Goal: Navigation & Orientation: Understand site structure

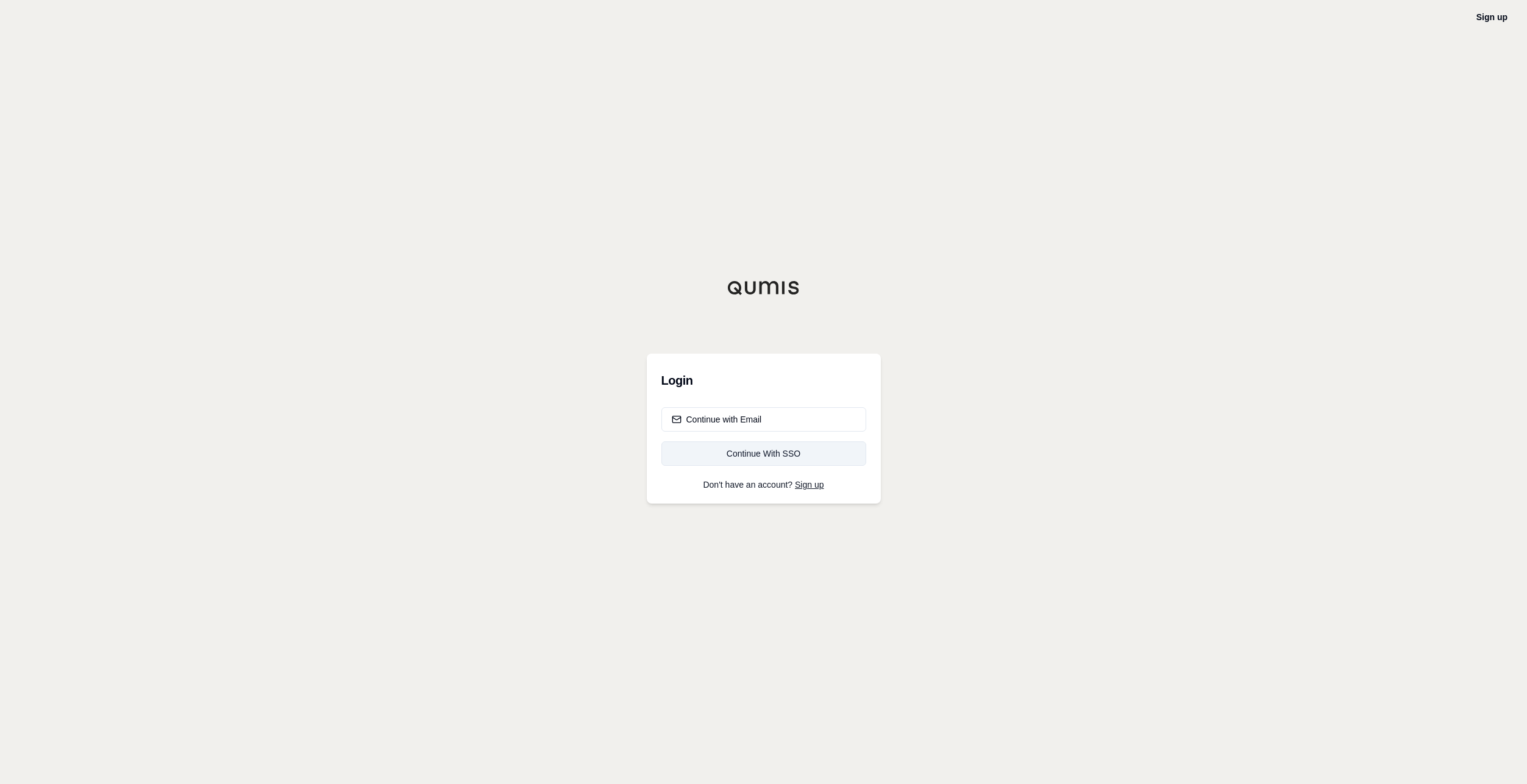
click at [790, 453] on div "Continue With SSO" at bounding box center [764, 454] width 184 height 13
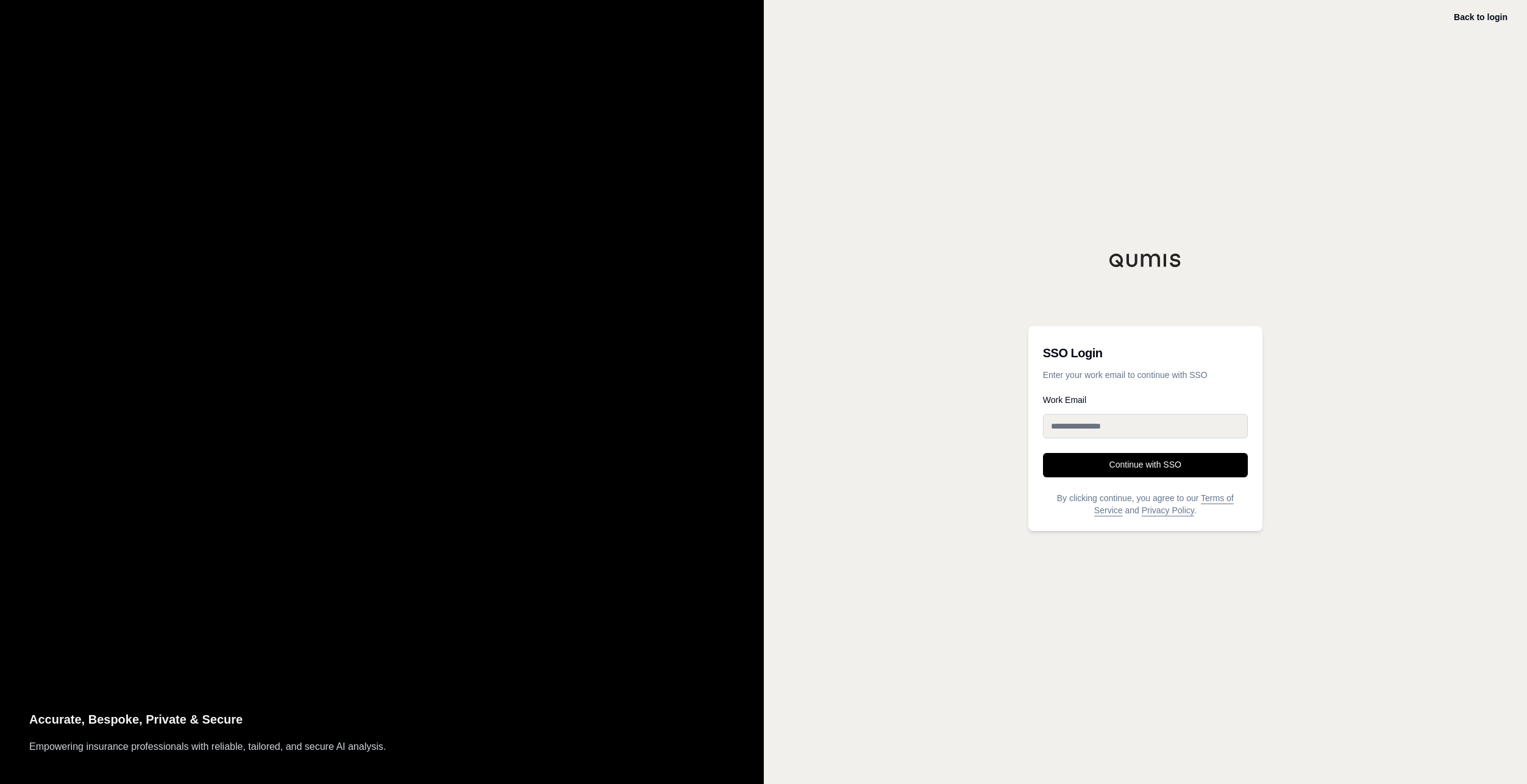
click at [1135, 428] on input "Work Email" at bounding box center [1145, 426] width 205 height 24
type input "**********"
click at [1114, 463] on button "Continue with SSO" at bounding box center [1145, 465] width 205 height 24
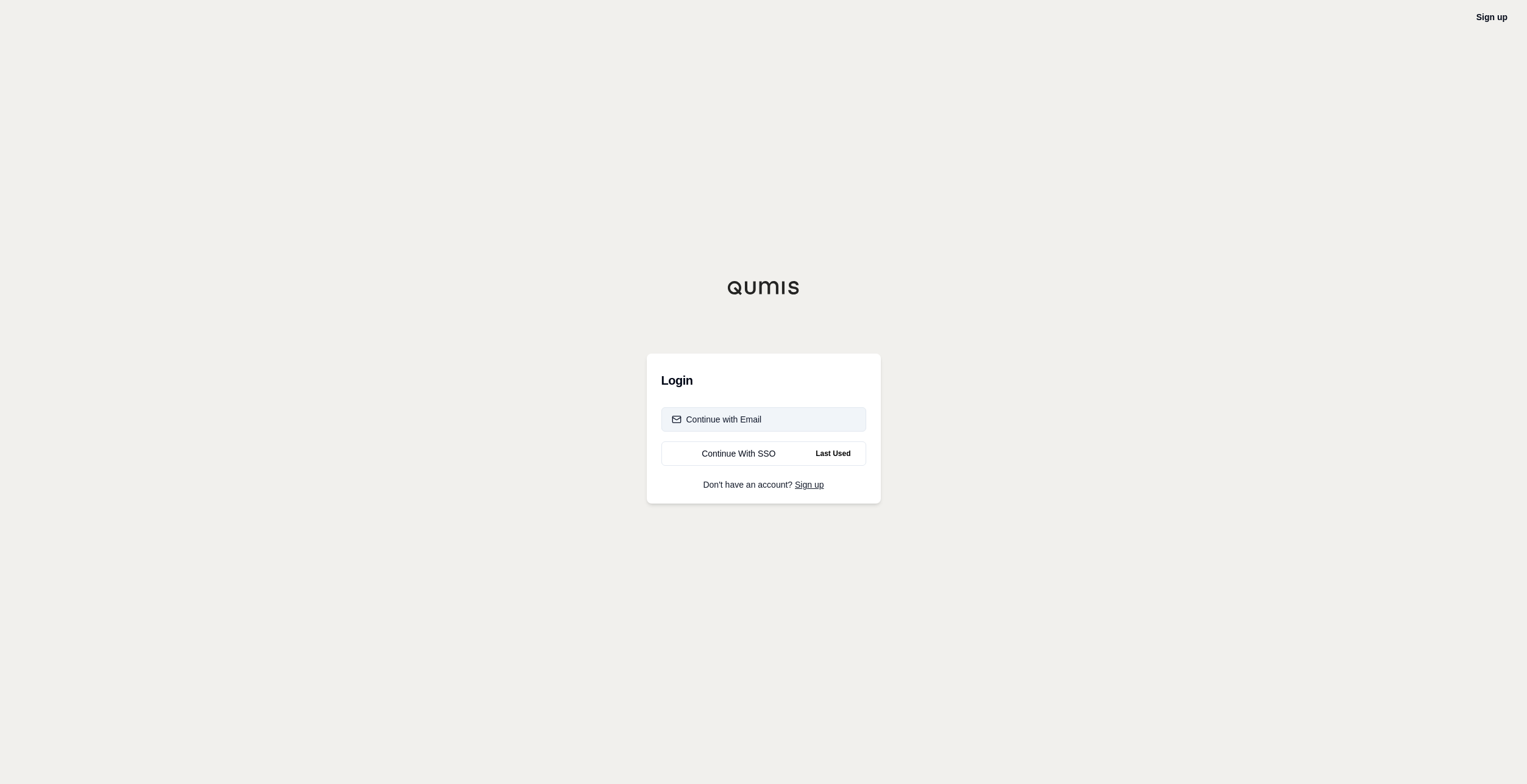
click at [733, 415] on div "Continue with Email" at bounding box center [717, 419] width 90 height 13
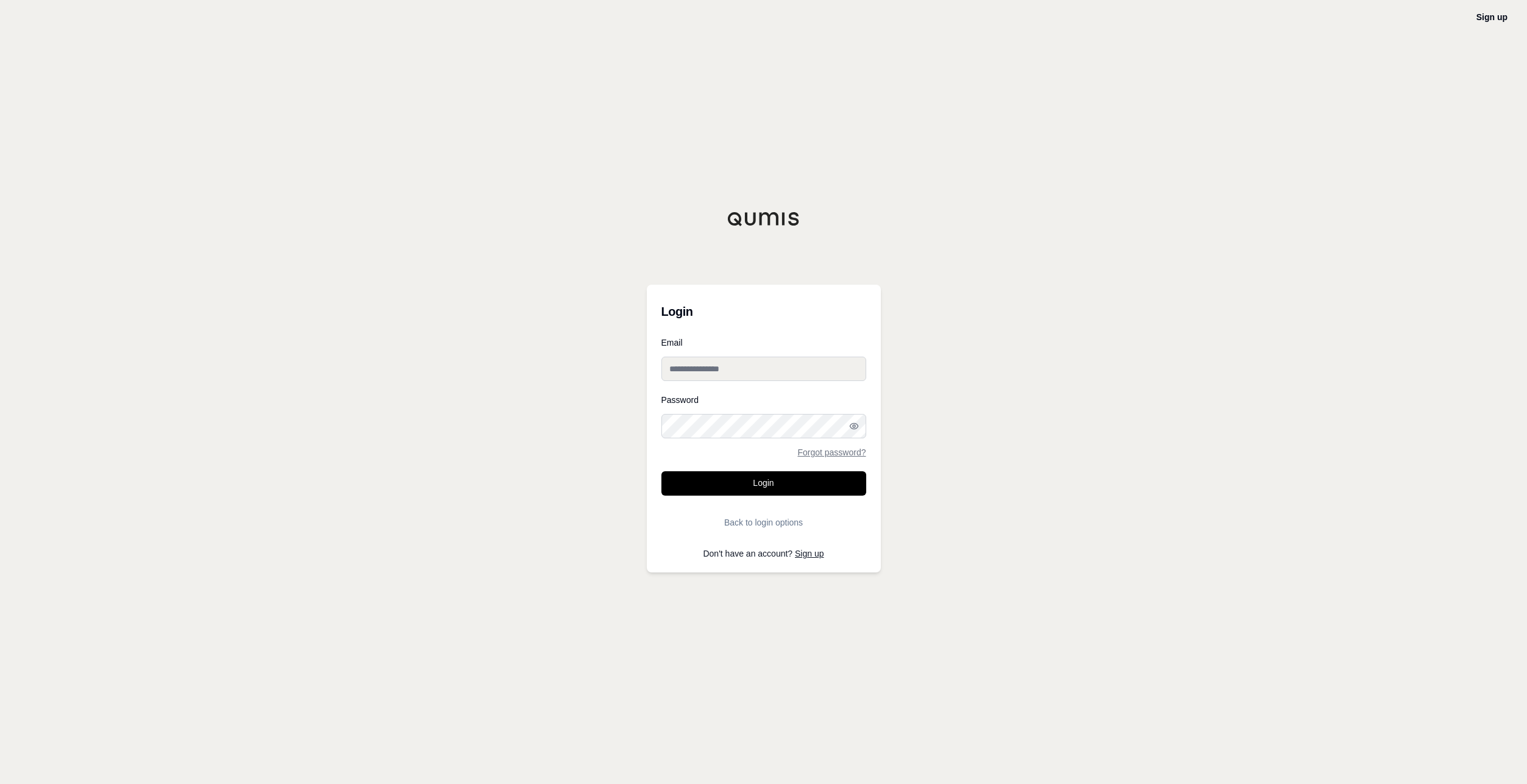
type input "**********"
click at [702, 367] on input "**********" at bounding box center [763, 368] width 205 height 24
click at [943, 330] on div "**********" at bounding box center [763, 392] width 1527 height 784
click at [777, 477] on button "Login" at bounding box center [763, 483] width 205 height 24
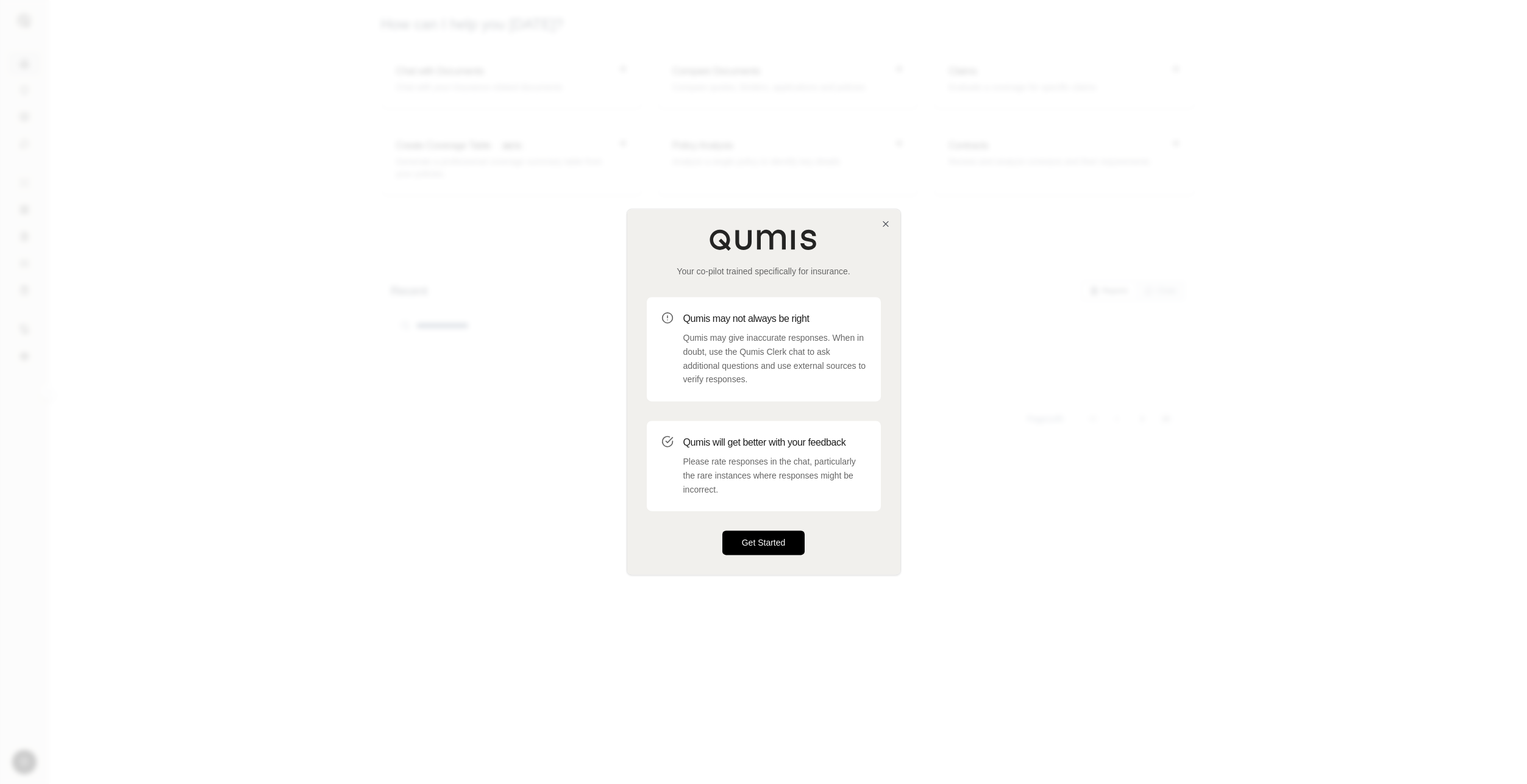
click at [773, 541] on button "Get Started" at bounding box center [764, 543] width 83 height 24
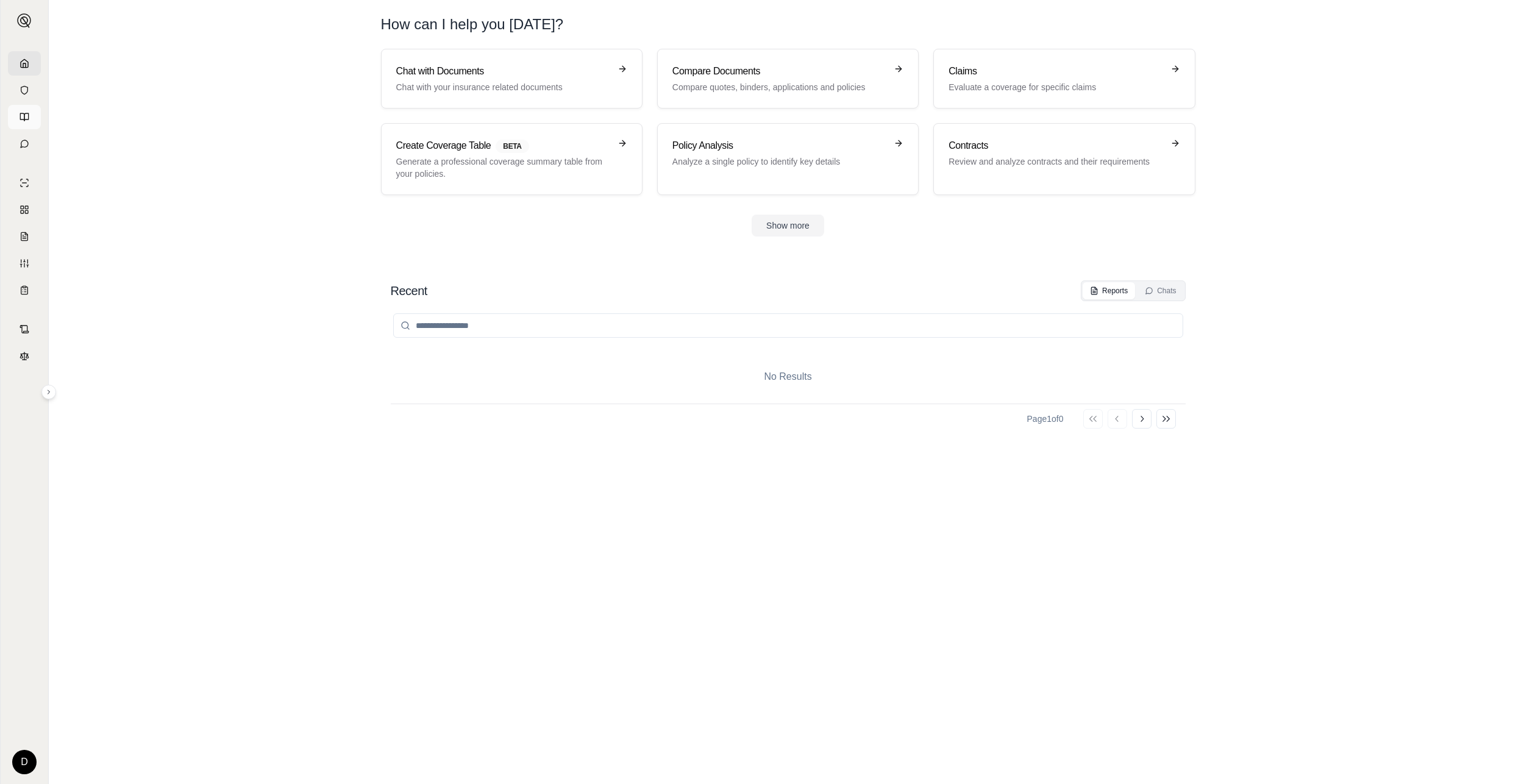
click at [27, 113] on icon at bounding box center [24, 117] width 9 height 9
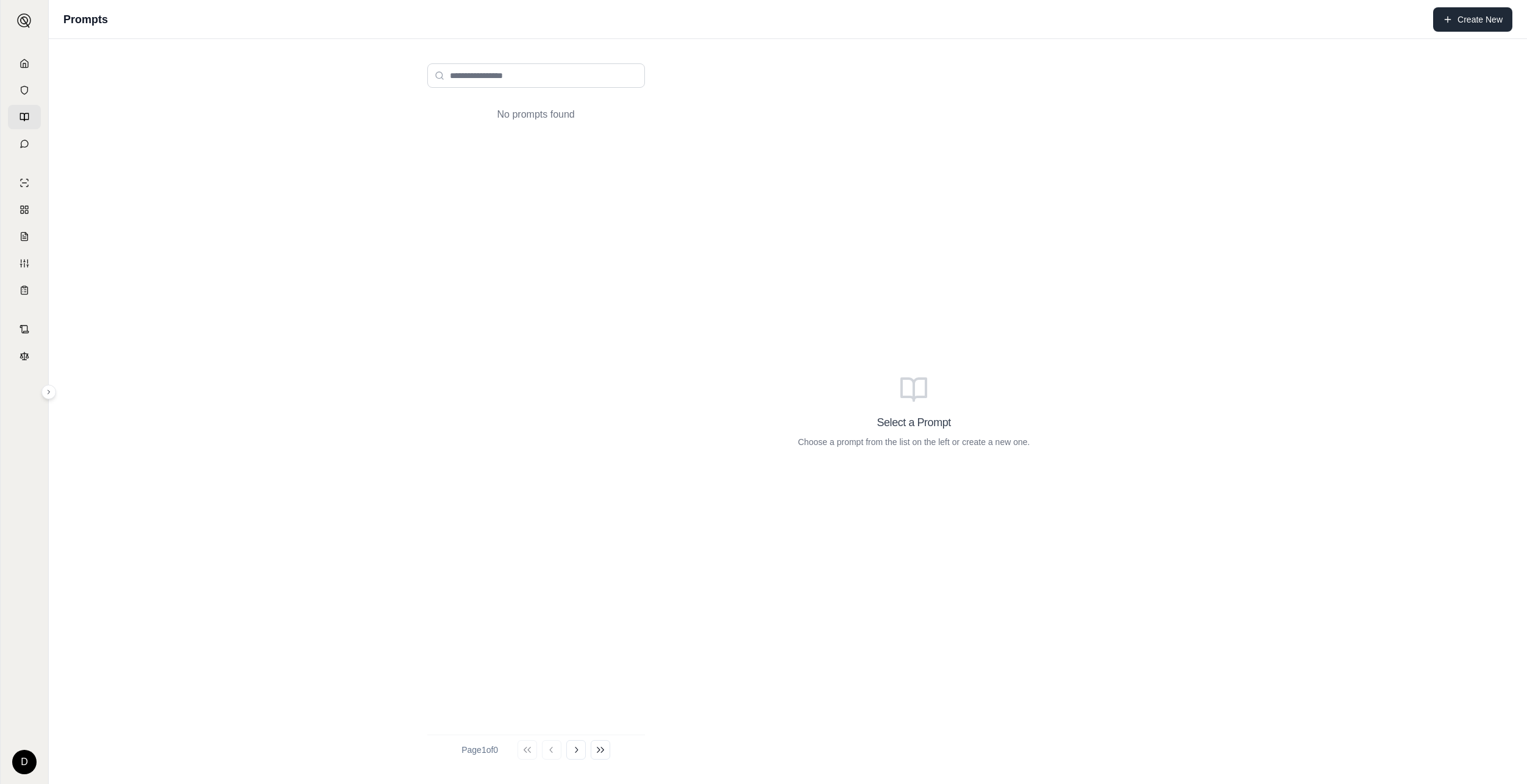
click at [1489, 13] on button "Create New" at bounding box center [1472, 19] width 79 height 24
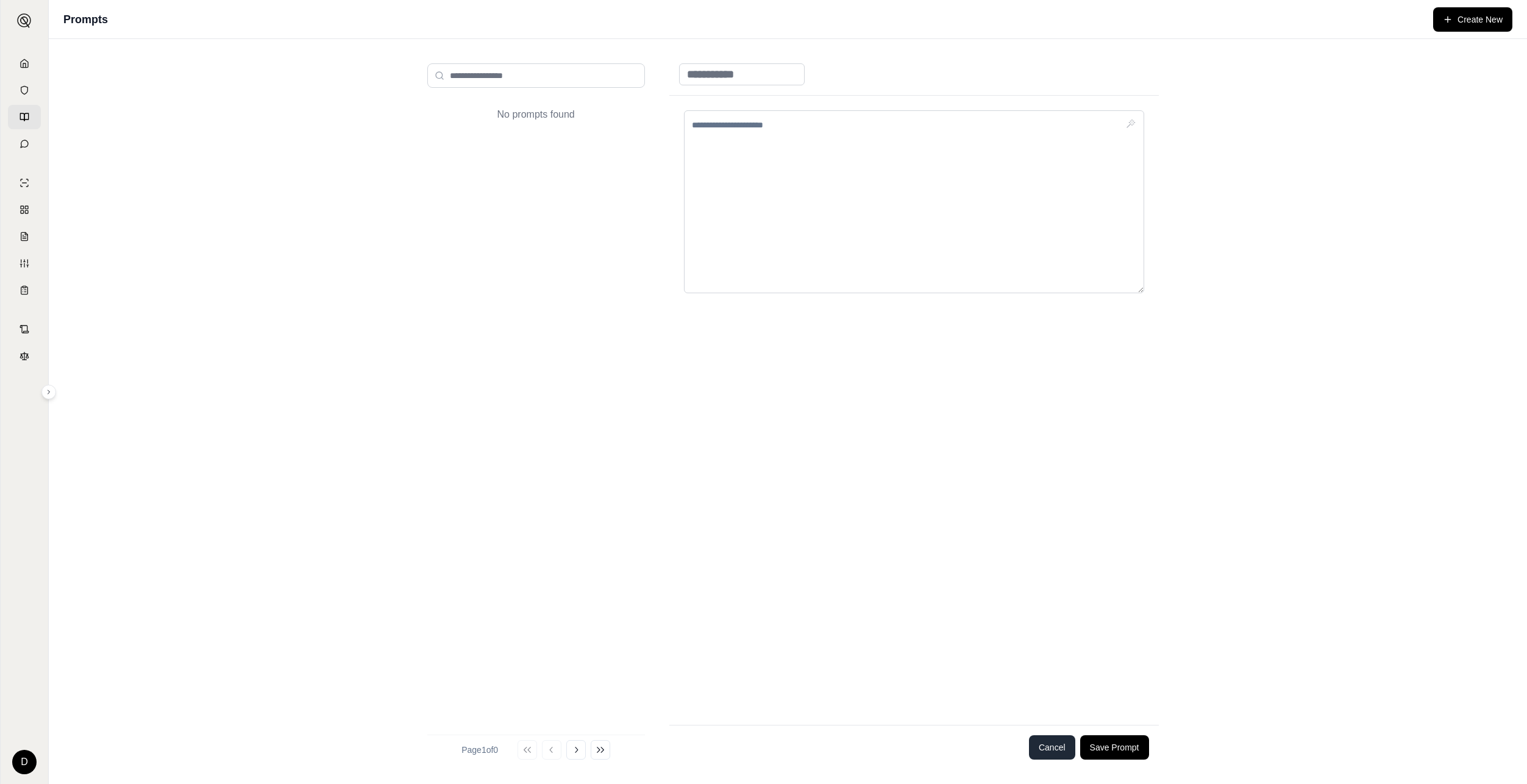
click at [1044, 746] on button "Cancel" at bounding box center [1052, 746] width 46 height 24
click at [31, 143] on link at bounding box center [24, 143] width 33 height 24
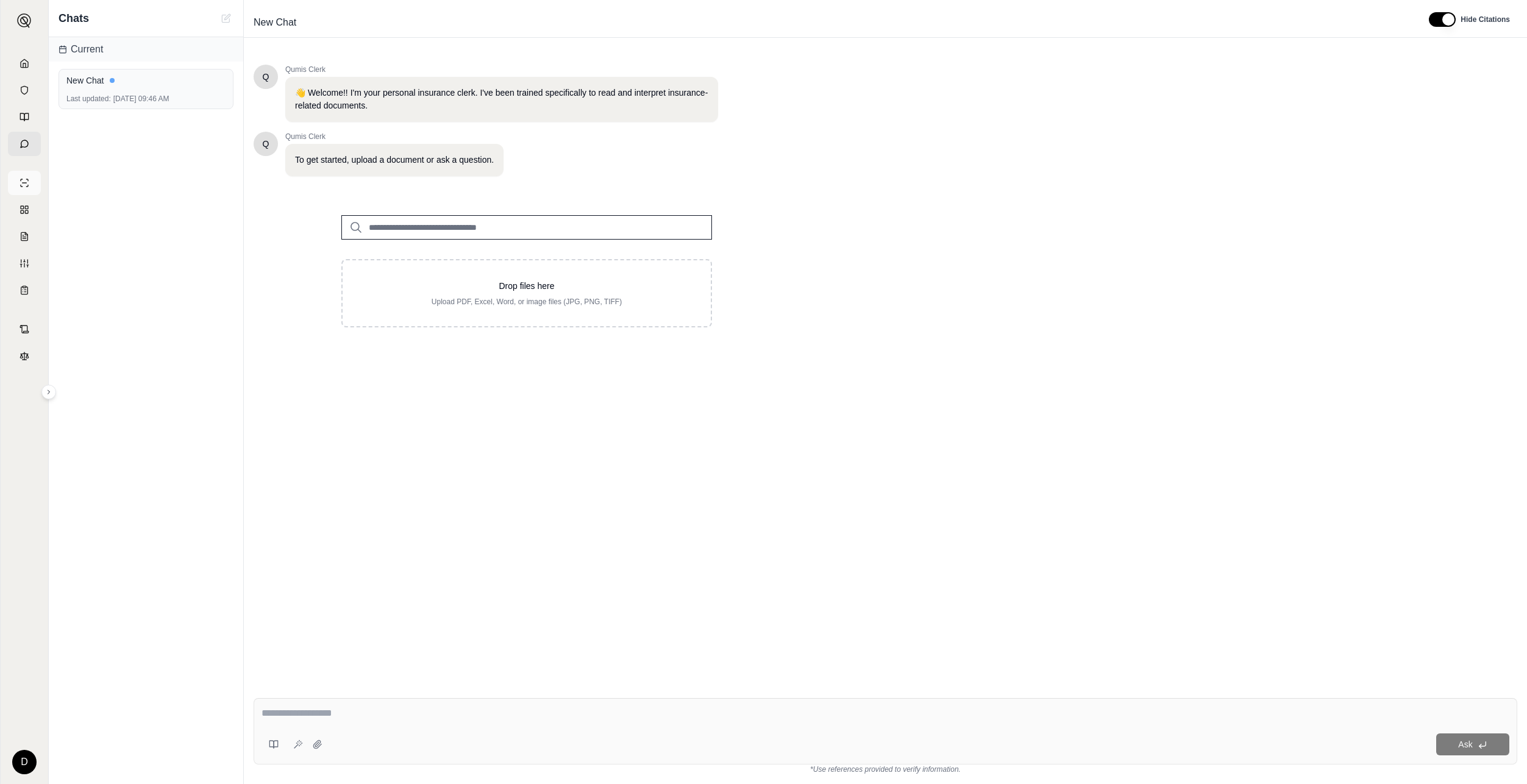
click at [24, 184] on icon at bounding box center [24, 183] width 9 height 9
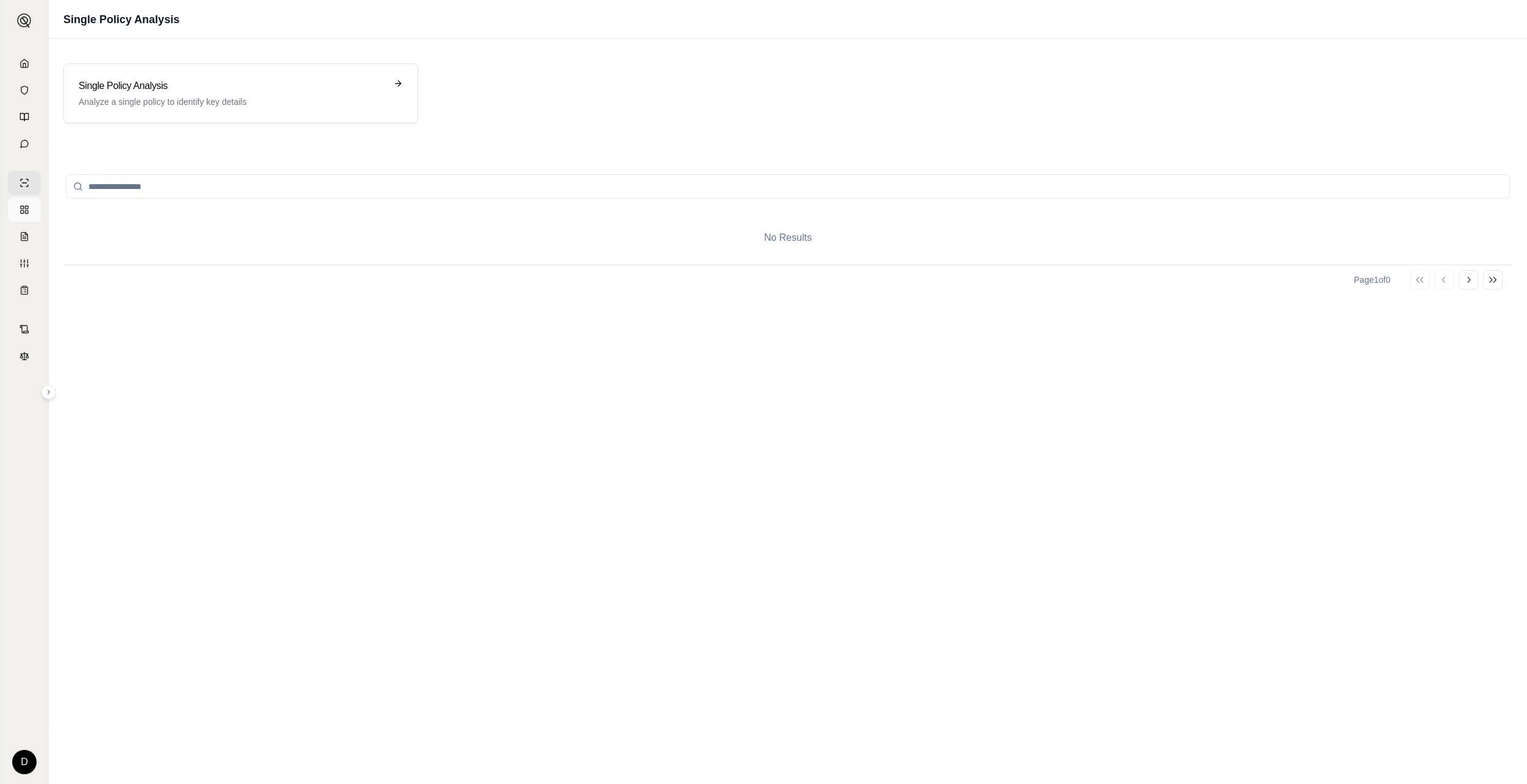
click at [27, 213] on rect at bounding box center [27, 212] width 3 height 3
click at [25, 240] on icon at bounding box center [24, 236] width 7 height 8
click at [24, 264] on line at bounding box center [24, 265] width 0 height 4
click at [23, 294] on icon at bounding box center [24, 290] width 7 height 7
click at [245, 94] on div "Create Coverage Table Generate a professional coverage summary table from your …" at bounding box center [232, 93] width 307 height 29
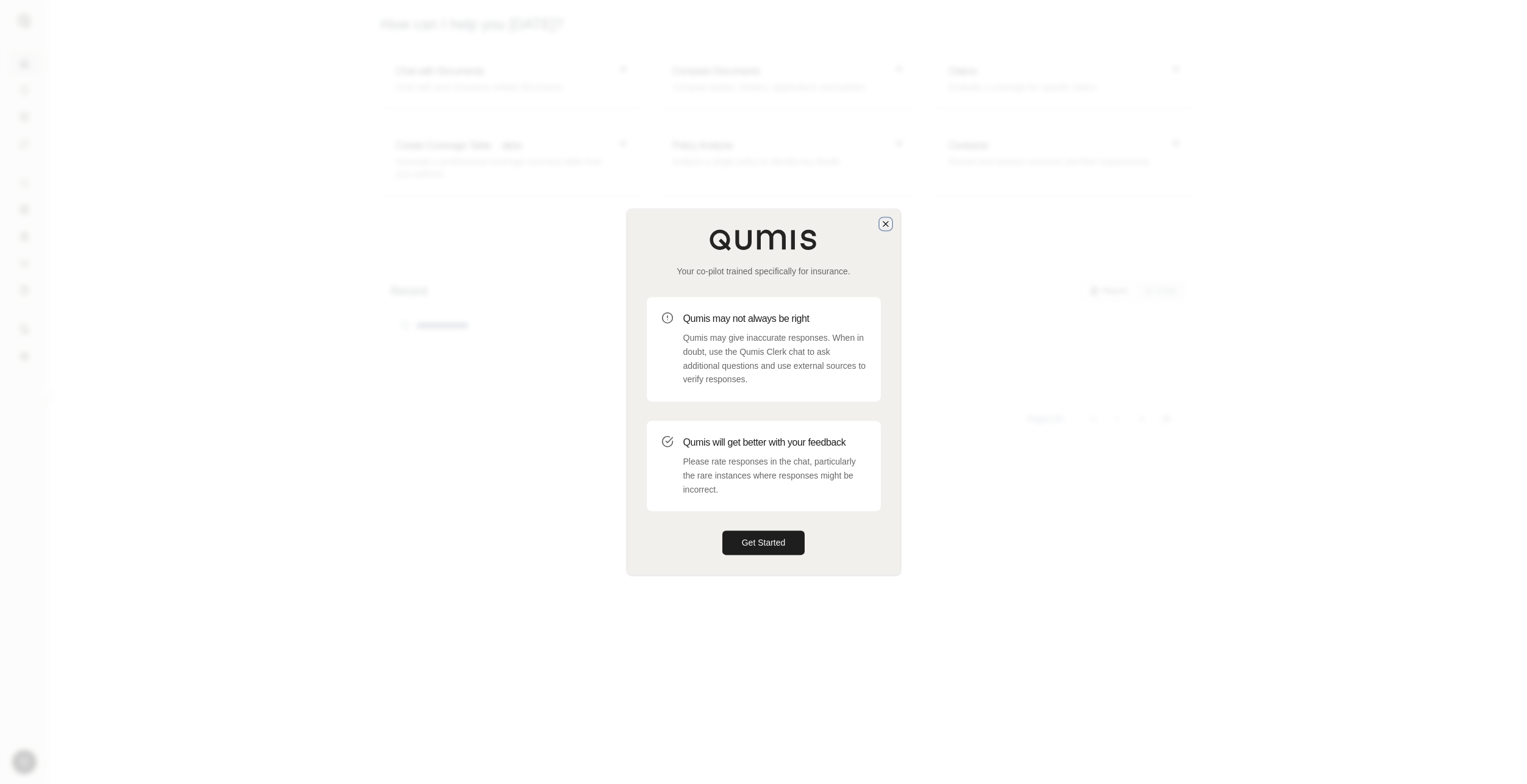
click at [885, 220] on icon "button" at bounding box center [885, 223] width 9 height 9
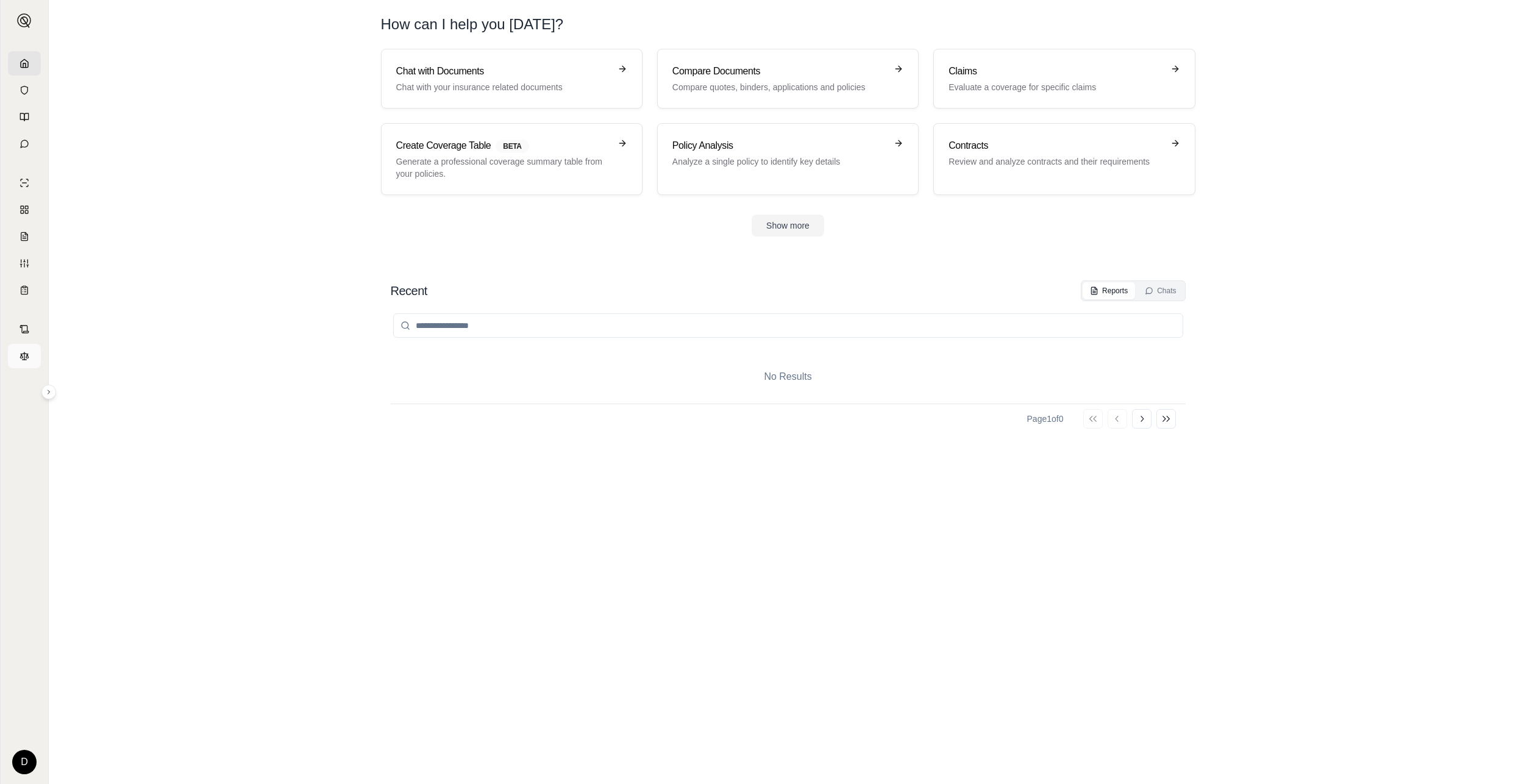
click at [27, 357] on icon at bounding box center [24, 356] width 9 height 9
